Goal: Communication & Community: Share content

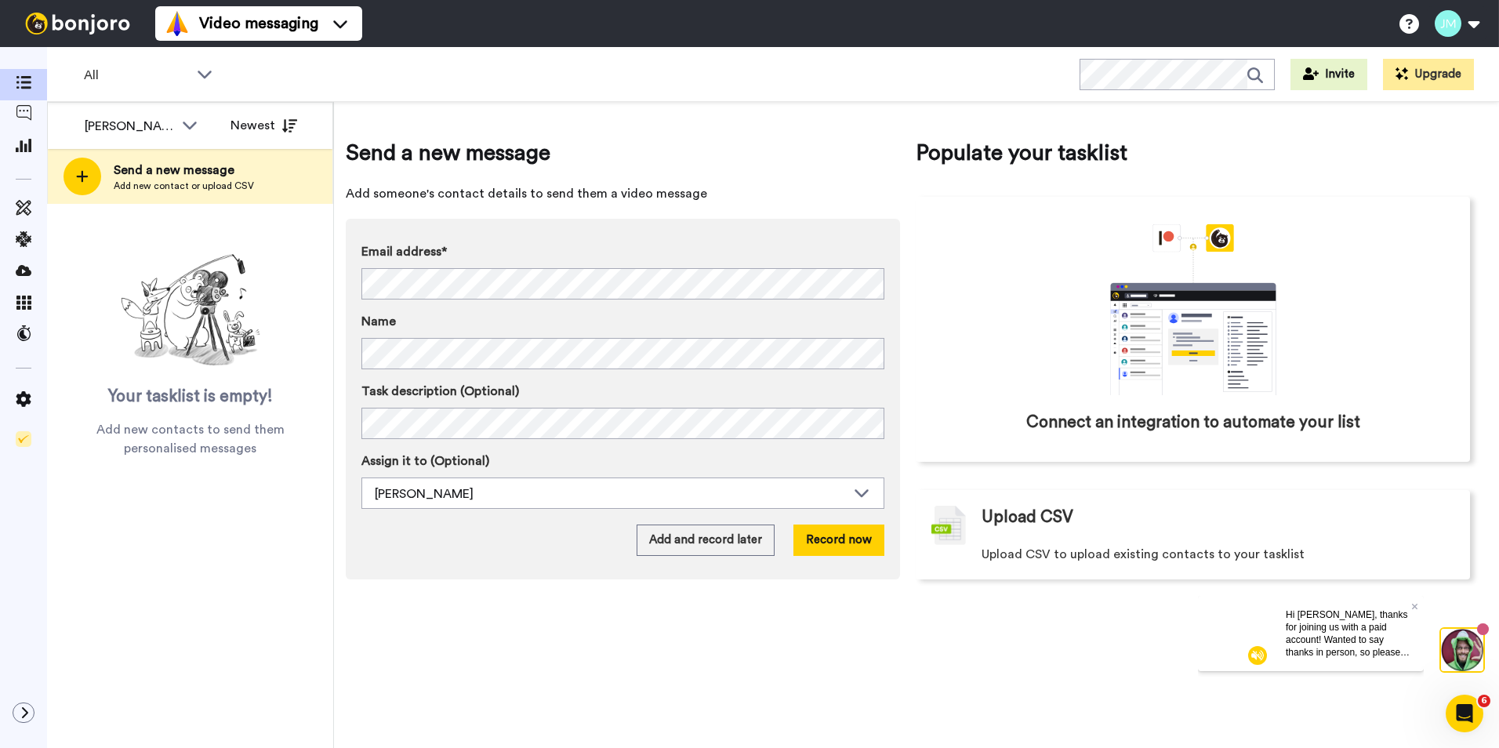
drag, startPoint x: 810, startPoint y: 683, endPoint x: 693, endPoint y: 697, distance: 117.7
click at [693, 697] on div "Send a new message Add someone's contact details to send them a video message E…" at bounding box center [916, 425] width 1165 height 646
click at [835, 534] on button "Record now" at bounding box center [838, 539] width 91 height 31
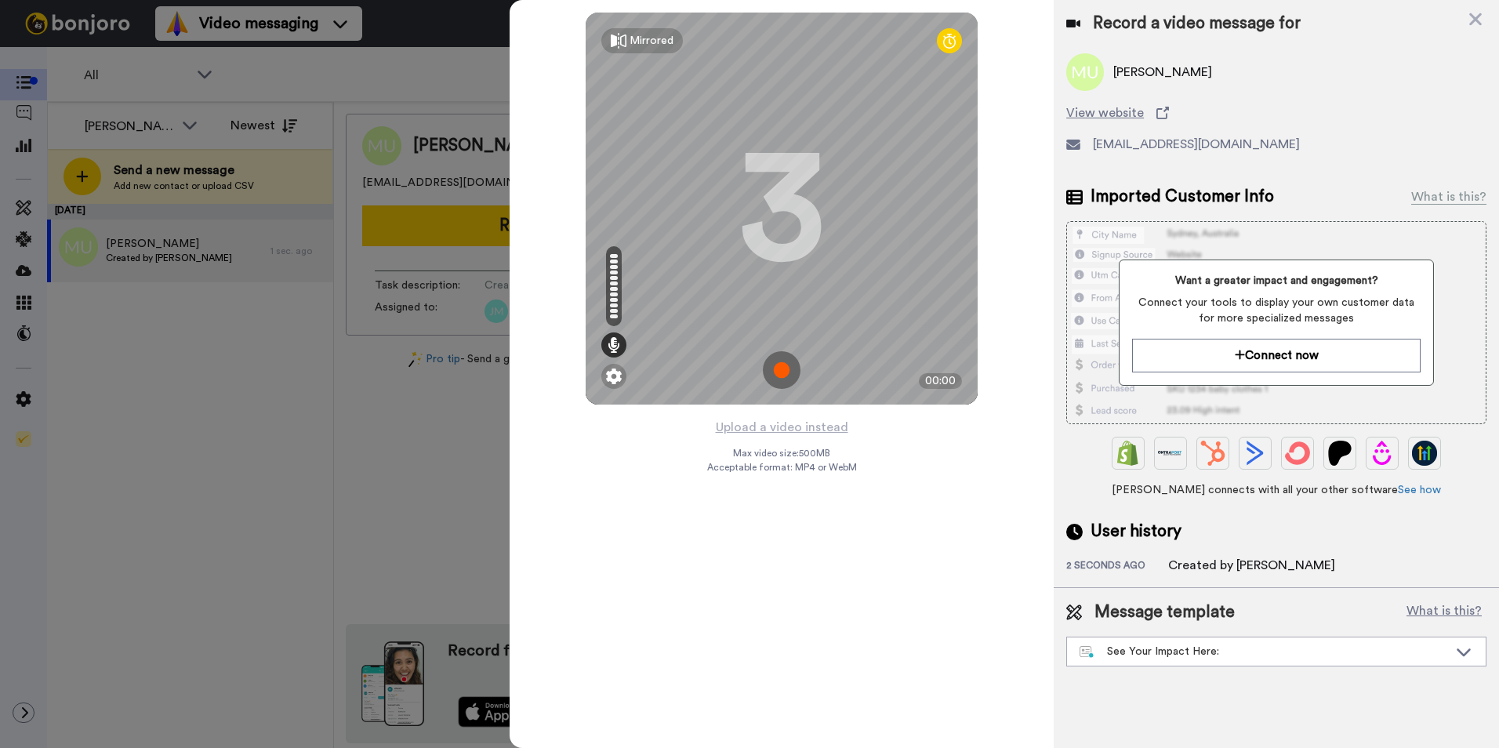
click at [778, 378] on img at bounding box center [782, 370] width 38 height 38
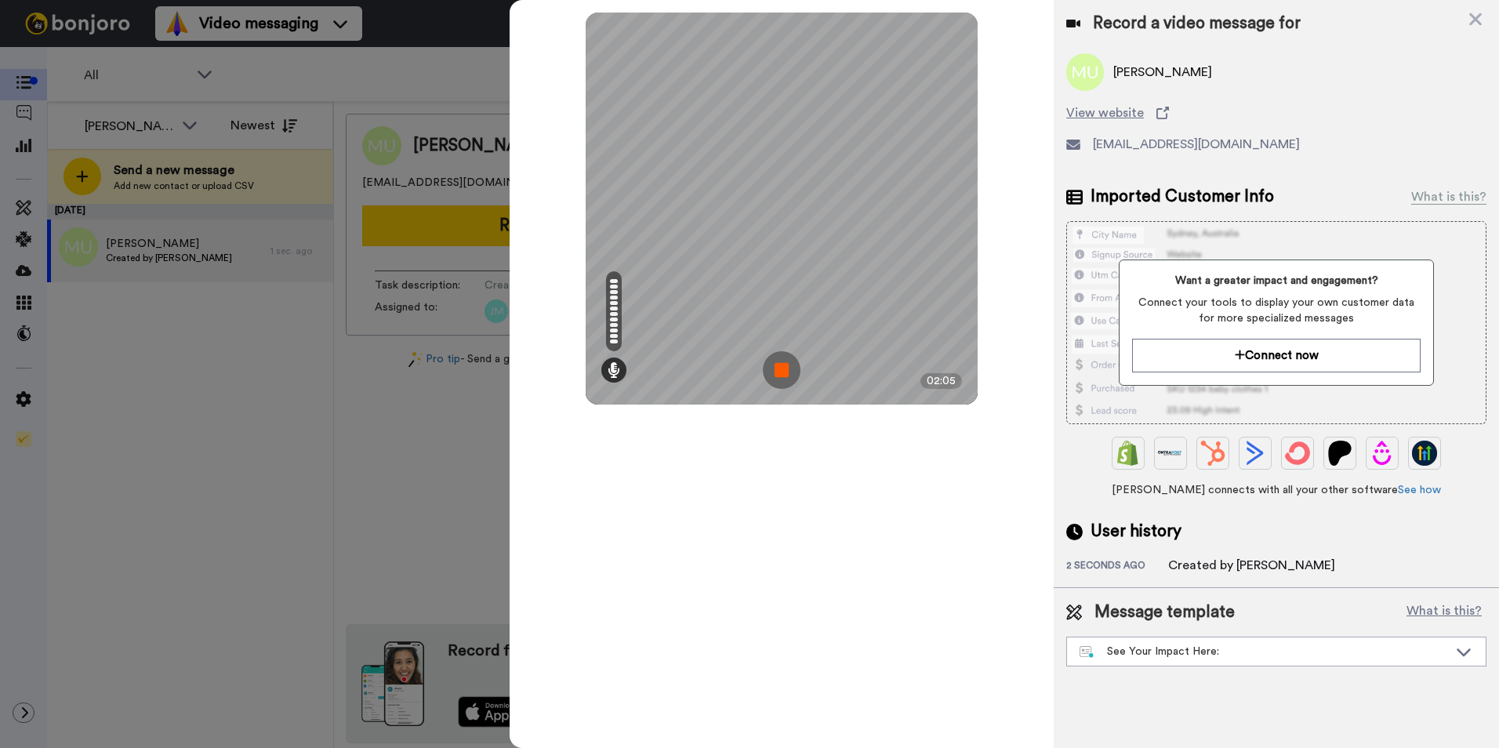
click at [778, 378] on img at bounding box center [782, 370] width 38 height 38
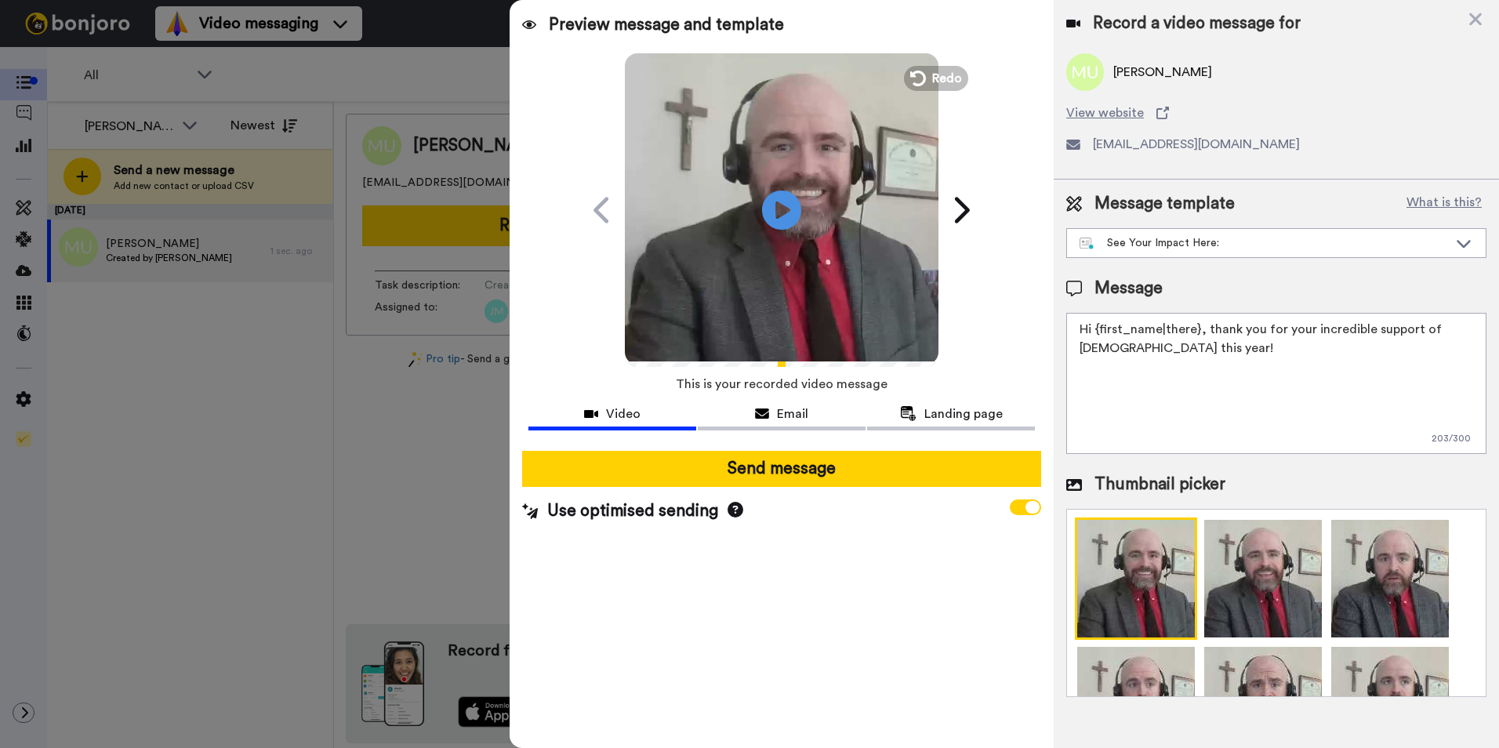
drag, startPoint x: 1304, startPoint y: 366, endPoint x: 1034, endPoint y: 327, distance: 272.5
click at [1034, 327] on div "Preview message and template Play/Pause A Personal Thank You Video from [PERSON…" at bounding box center [1004, 374] width 989 height 748
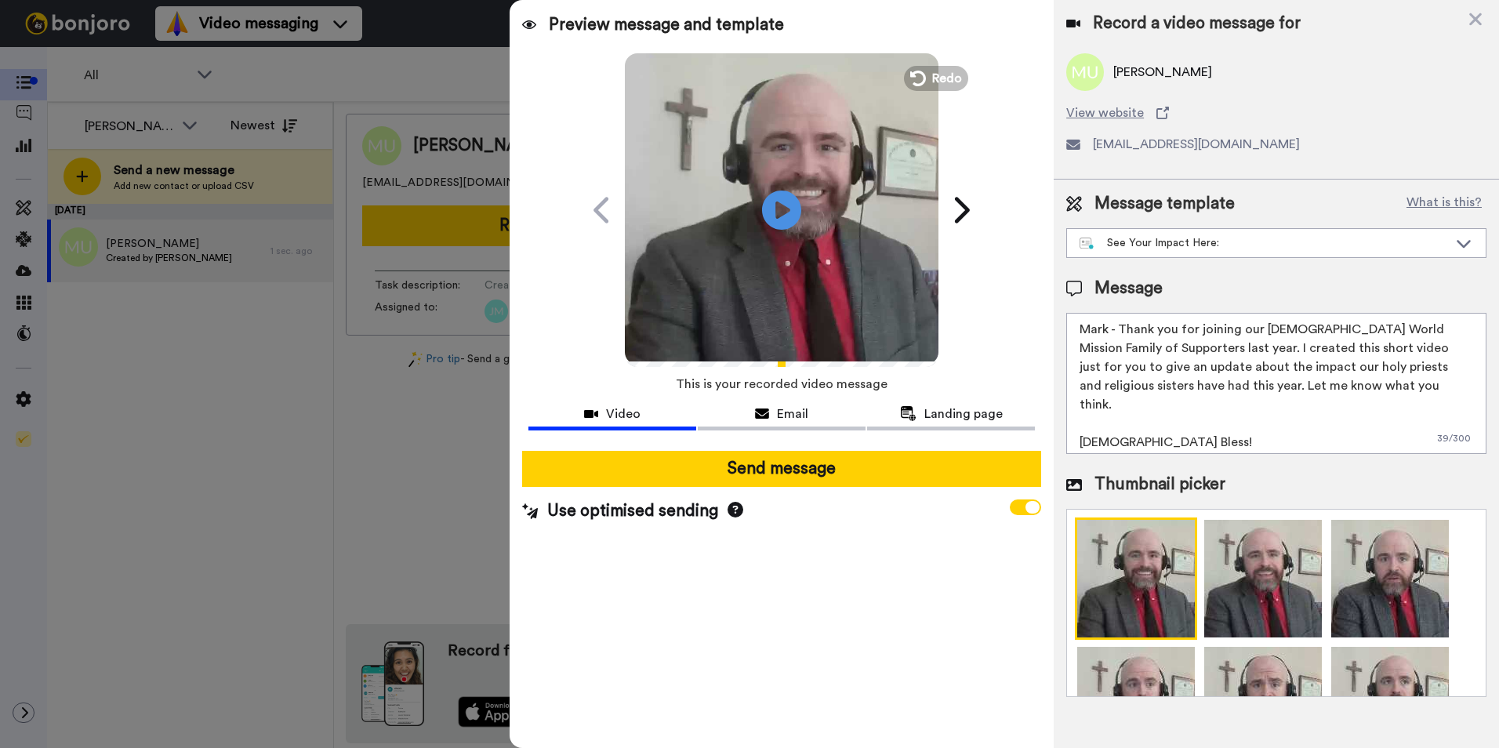
scroll to position [14, 0]
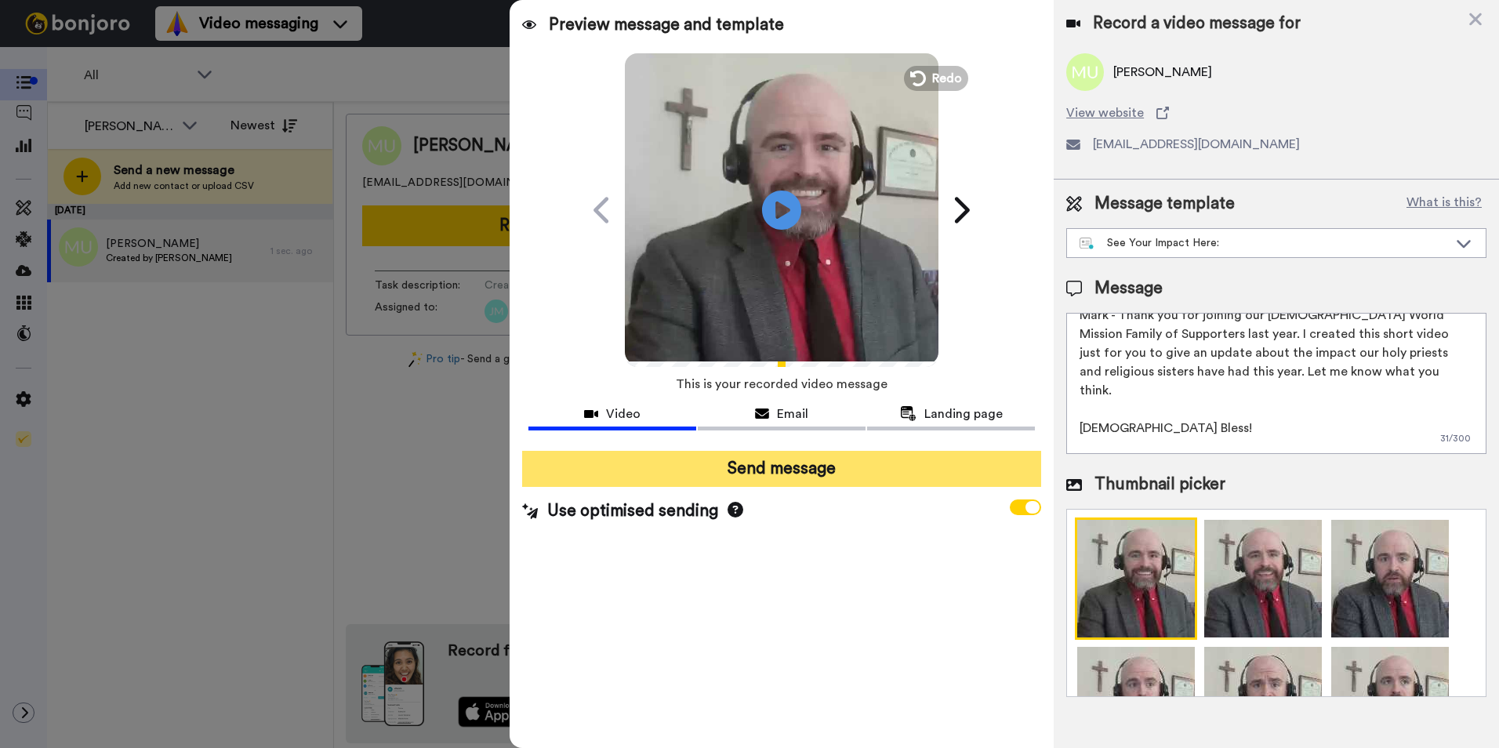
type textarea "Mark - Thank you for joining our [DEMOGRAPHIC_DATA] World Mission Family of Sup…"
click at [825, 473] on button "Send message" at bounding box center [781, 469] width 519 height 36
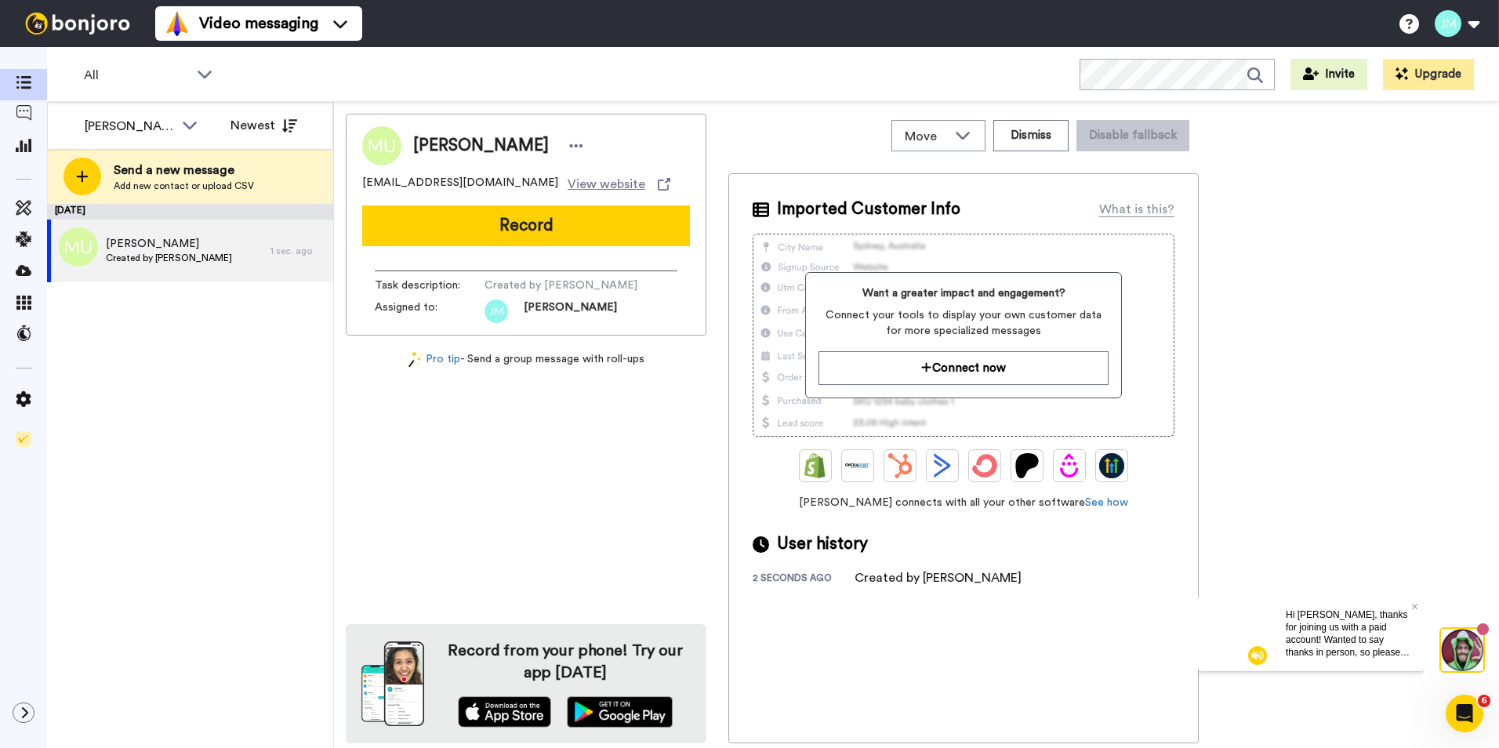
scroll to position [0, 0]
